Goal: Information Seeking & Learning: Learn about a topic

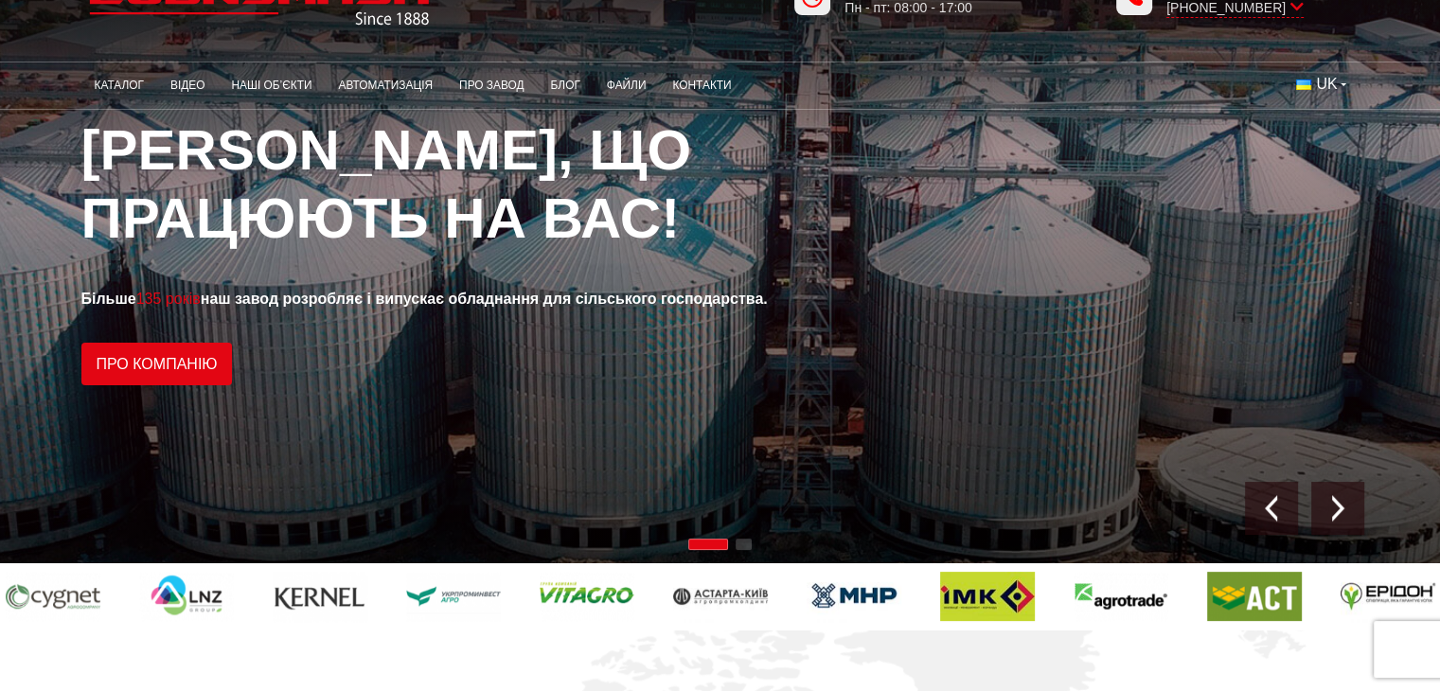
scroll to position [95, 0]
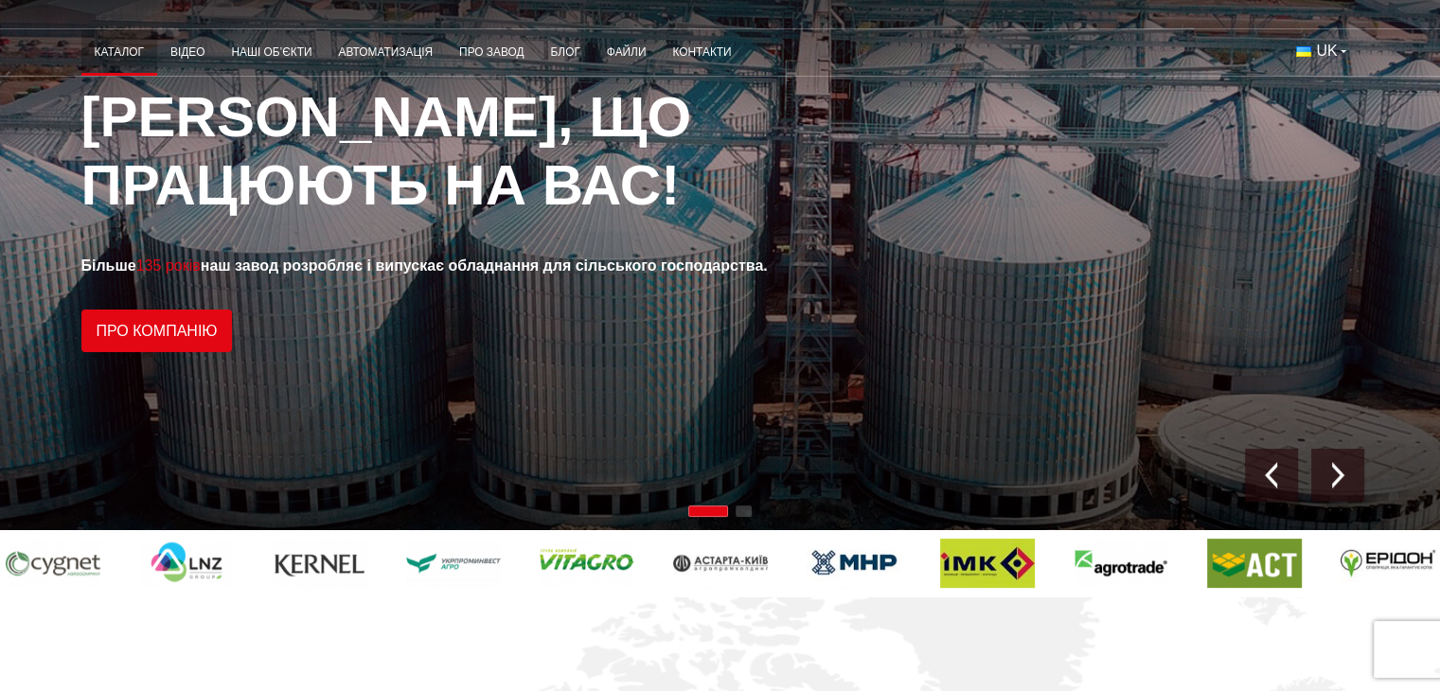
click at [121, 53] on link "Каталог" at bounding box center [119, 52] width 76 height 37
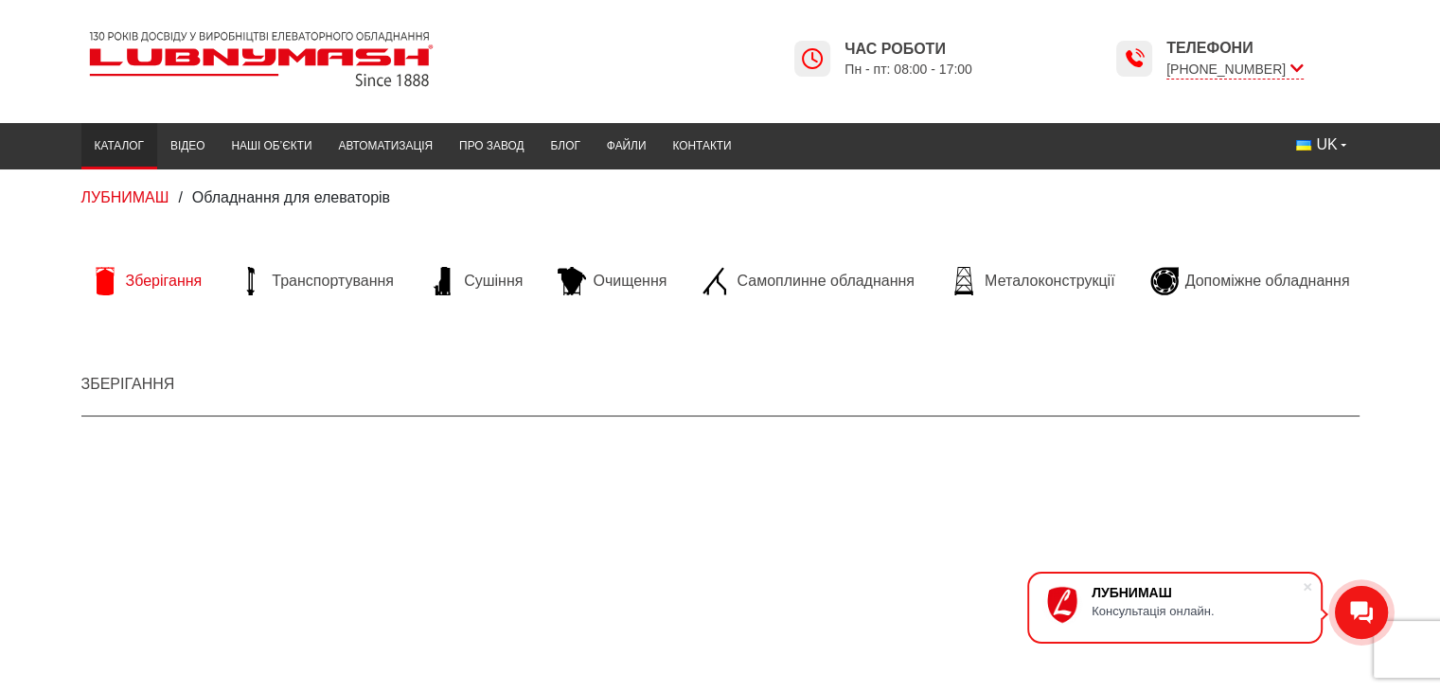
click at [148, 278] on span "Зберігання" at bounding box center [164, 281] width 77 height 21
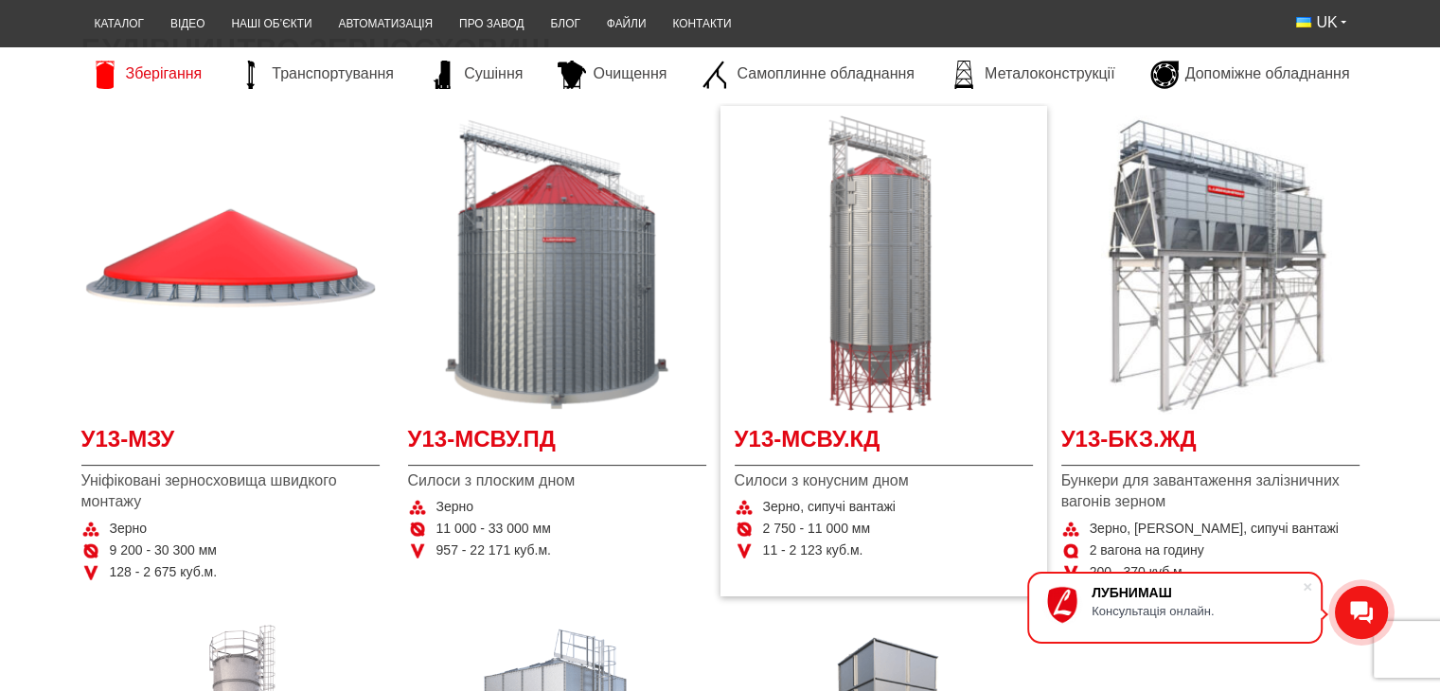
scroll to position [379, 0]
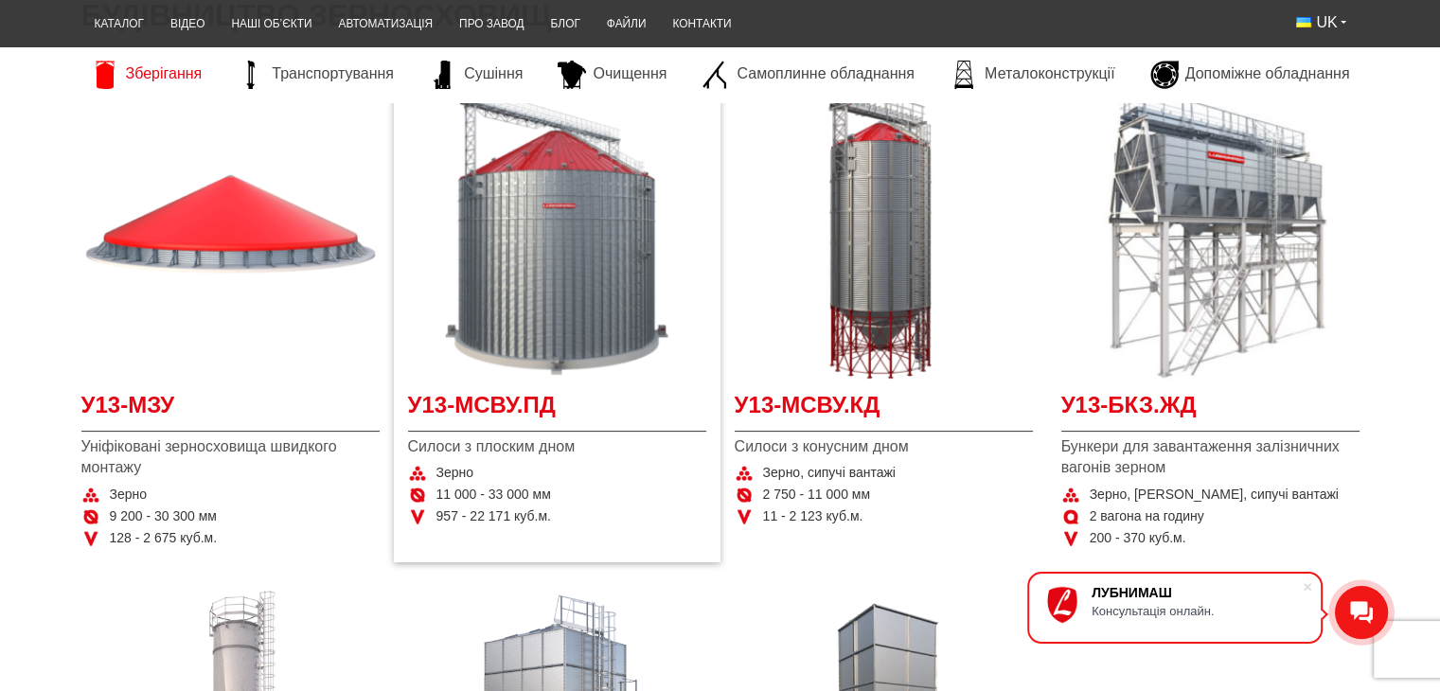
click at [602, 470] on div "Зерно" at bounding box center [557, 473] width 298 height 19
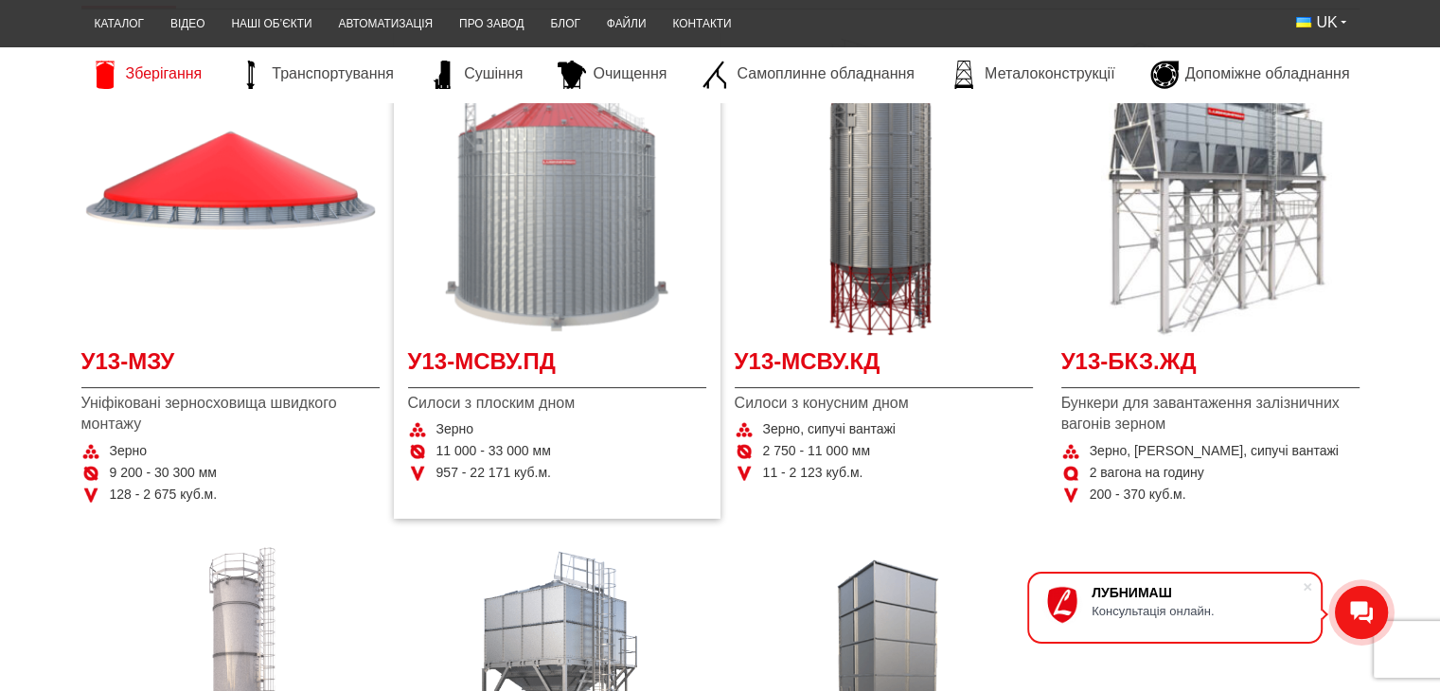
scroll to position [189, 0]
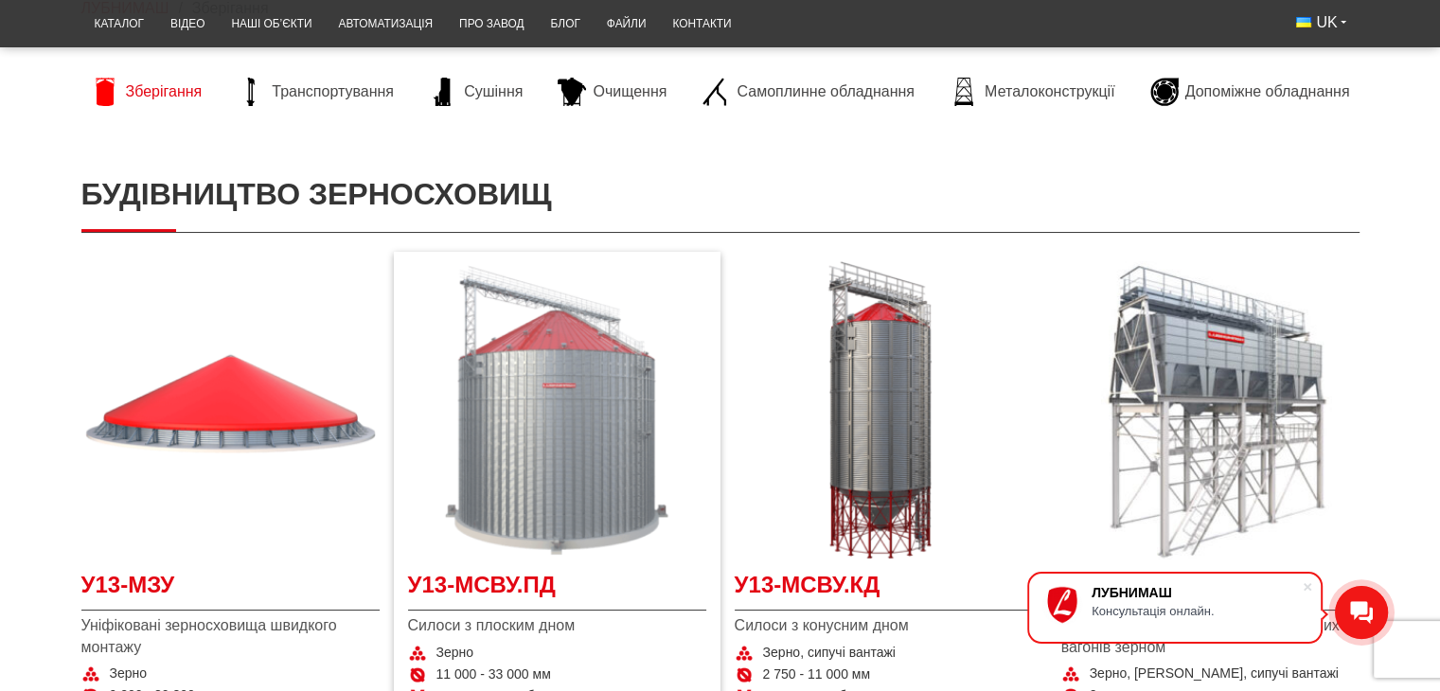
click at [576, 353] on img at bounding box center [557, 410] width 298 height 298
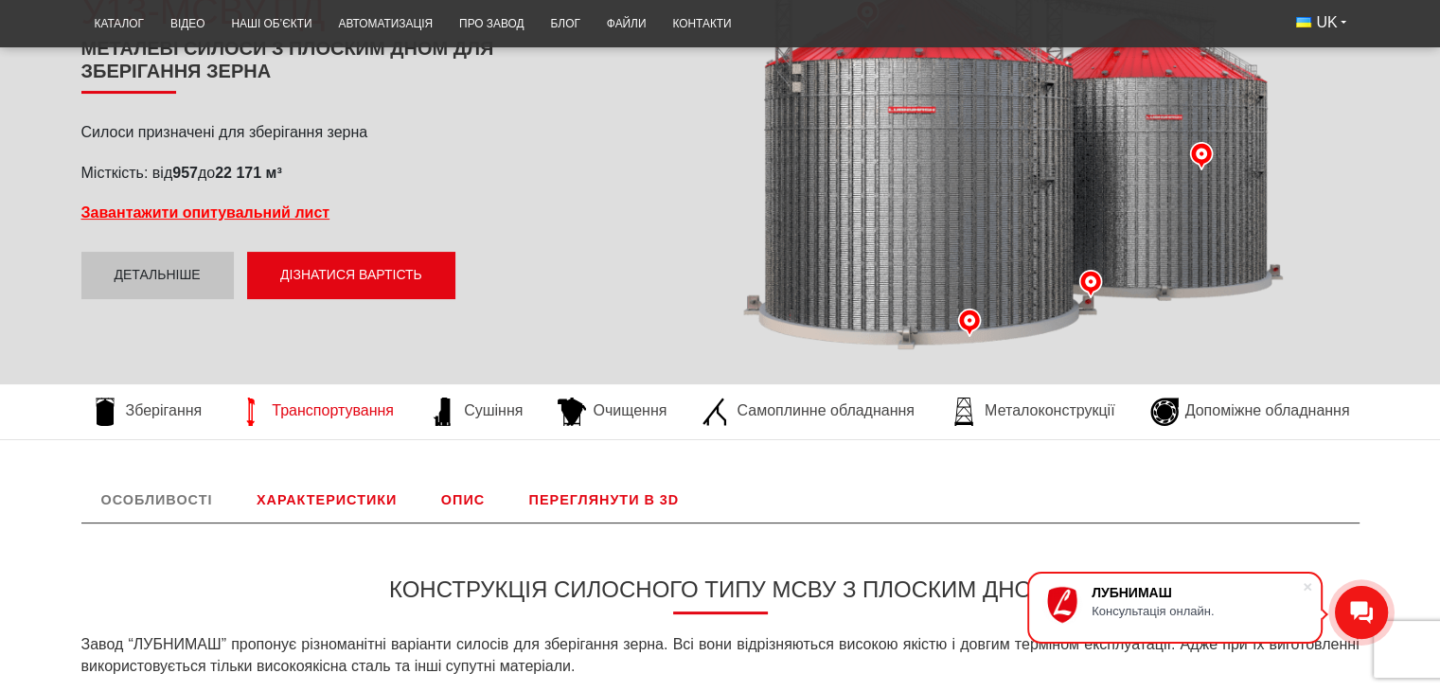
scroll to position [280, 0]
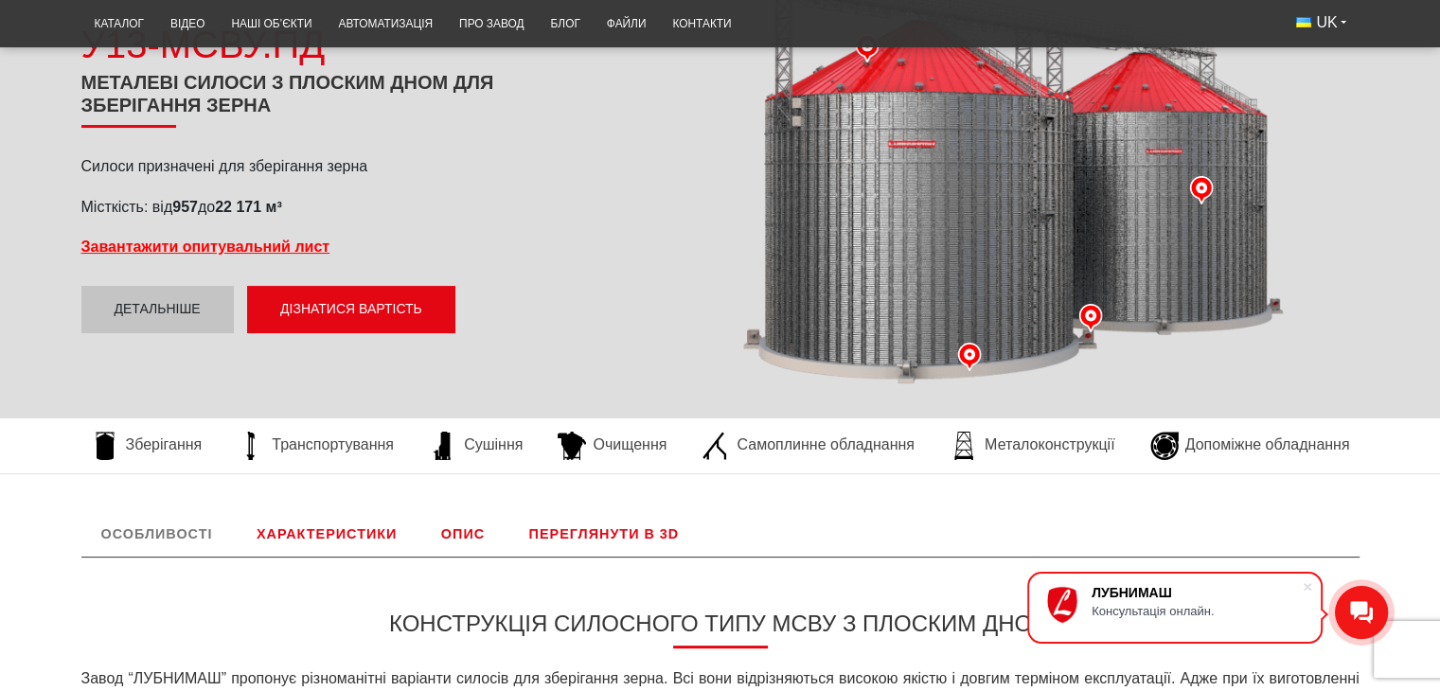
click at [325, 526] on link "Характеристики" at bounding box center [327, 533] width 180 height 45
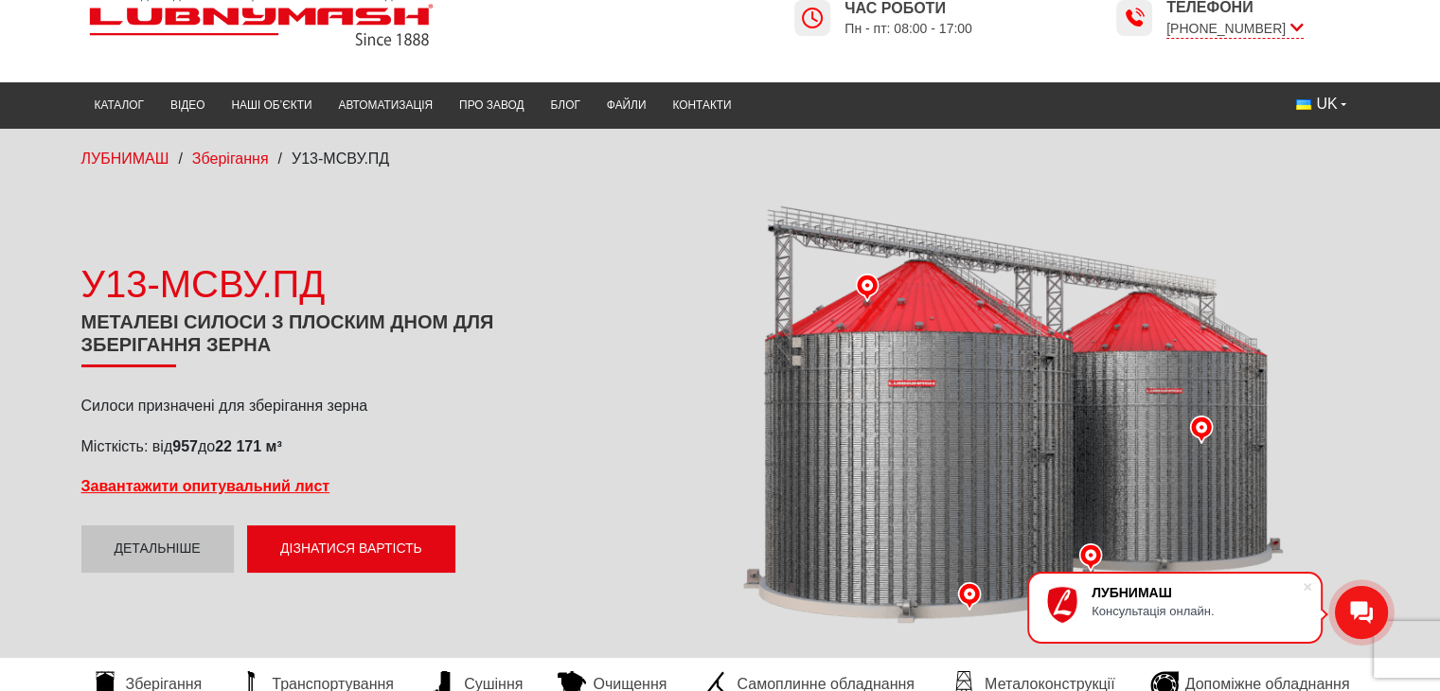
scroll to position [0, 0]
